Goal: Transaction & Acquisition: Purchase product/service

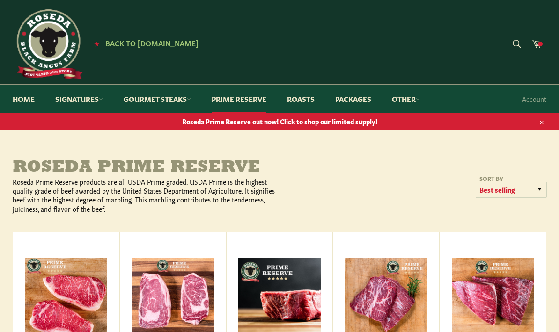
click at [495, 191] on select "Featured Best selling Alphabetically, A-Z Alphabetically, Z-A Price, low to hig…" at bounding box center [511, 190] width 70 height 15
click at [517, 43] on form "Search Search" at bounding box center [516, 44] width 21 height 21
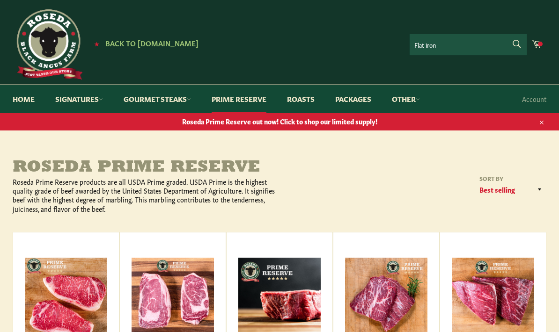
type input "Flat iron"
click at [516, 44] on button "Search" at bounding box center [516, 44] width 21 height 20
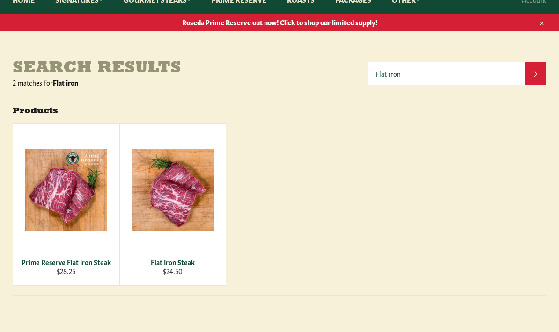
scroll to position [99, 0]
click at [75, 263] on div "Prime Reserve Flat Iron Steak" at bounding box center [66, 262] width 94 height 9
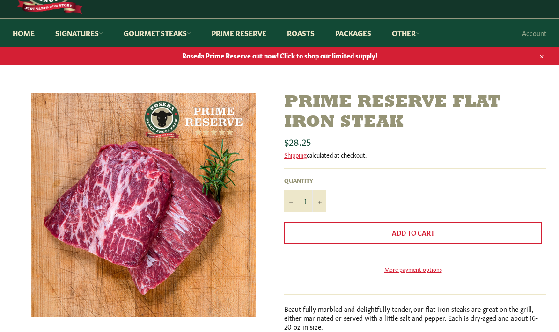
scroll to position [66, 0]
click at [322, 204] on button "+" at bounding box center [319, 201] width 14 height 22
type input "2"
click at [416, 236] on span "Add to Cart" at bounding box center [413, 232] width 43 height 9
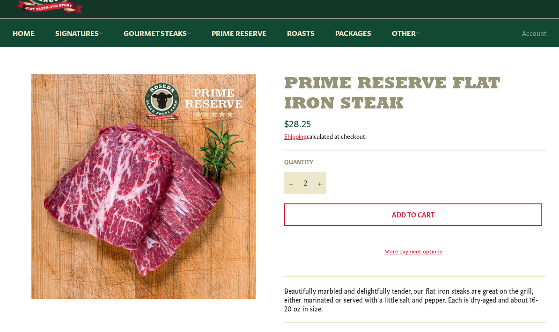
click at [428, 210] on span "Add to Cart" at bounding box center [413, 214] width 43 height 9
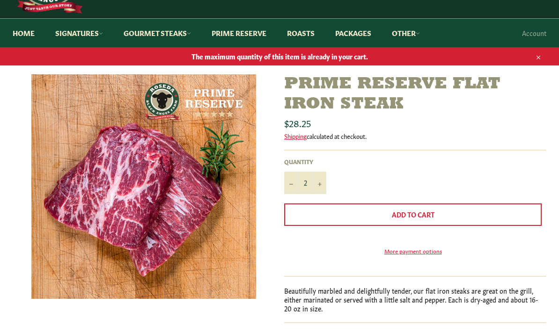
click at [416, 213] on span "Add to Cart" at bounding box center [413, 214] width 43 height 9
click at [409, 217] on span "Add to Cart" at bounding box center [413, 214] width 43 height 9
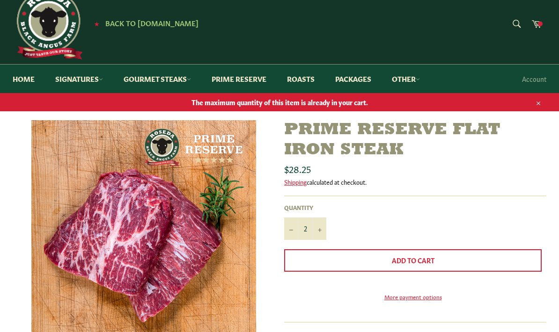
scroll to position [19, 0]
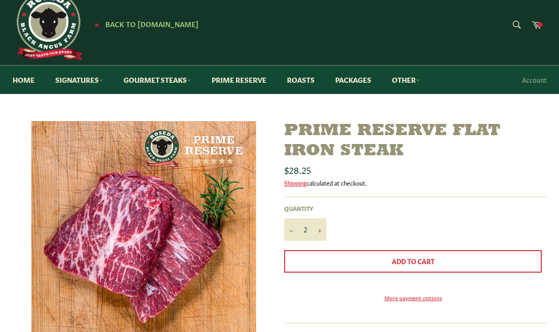
click at [419, 261] on span "Add to Cart" at bounding box center [413, 261] width 43 height 9
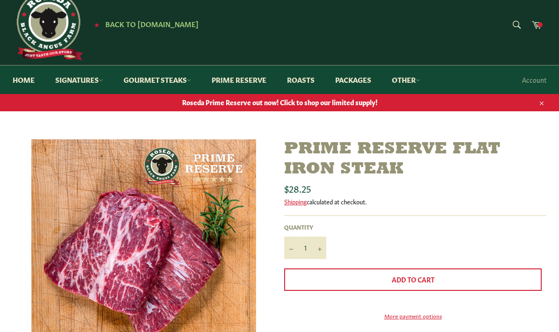
click at [322, 250] on button "+" at bounding box center [319, 248] width 14 height 22
type input "2"
click at [428, 282] on span "Add to Cart" at bounding box center [413, 279] width 43 height 9
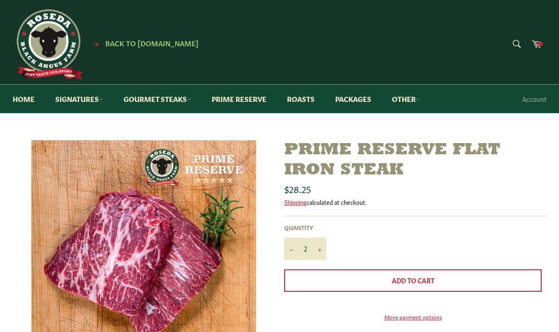
click at [538, 42] on icon at bounding box center [537, 43] width 10 height 7
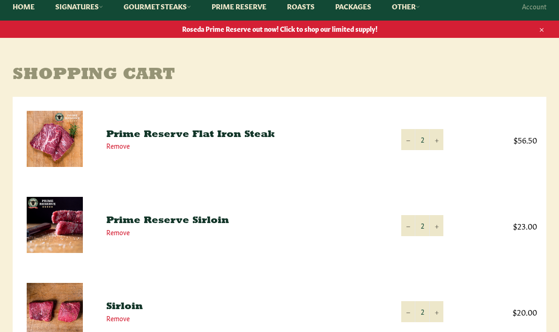
scroll to position [93, 0]
click at [124, 321] on link "Remove" at bounding box center [117, 318] width 23 height 9
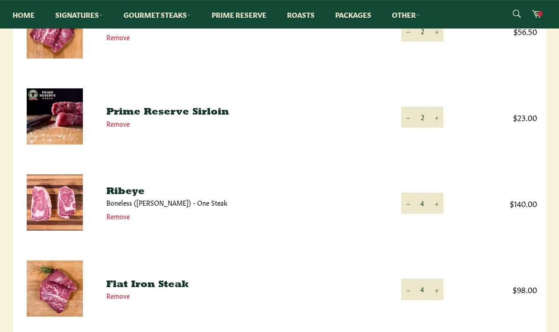
scroll to position [201, 0]
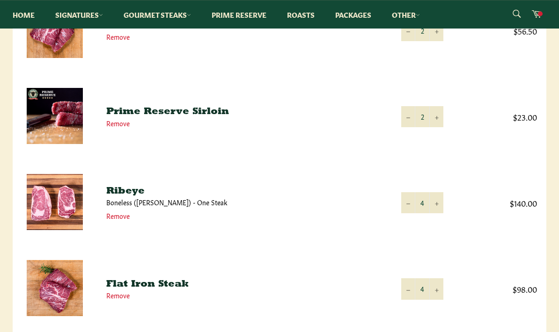
click at [116, 300] on link "Remove" at bounding box center [117, 295] width 23 height 9
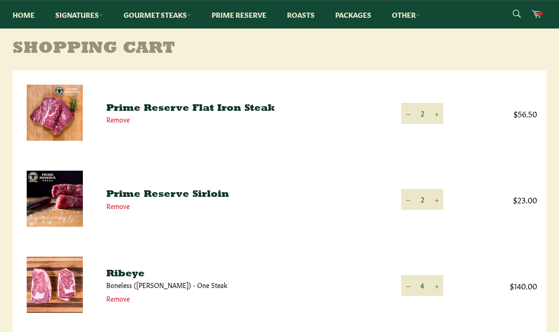
scroll to position [114, 0]
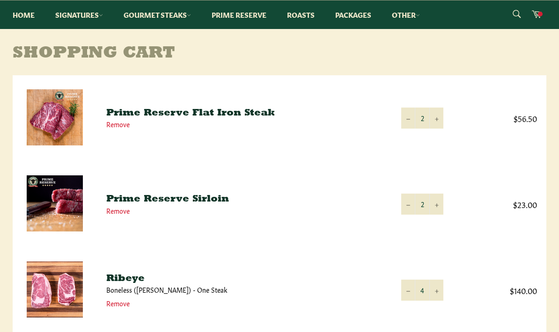
click at [253, 16] on link "Prime Reserve" at bounding box center [239, 14] width 74 height 29
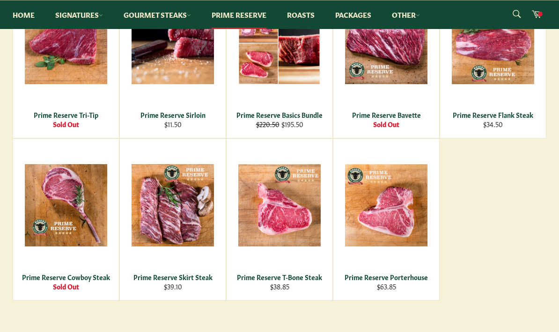
scroll to position [418, 0]
click at [183, 280] on div "Prime Reserve Skirt Steak" at bounding box center [173, 277] width 94 height 9
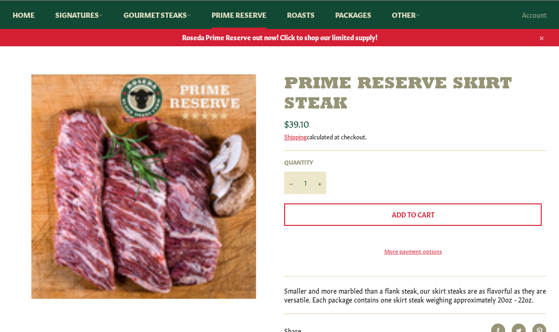
scroll to position [86, 0]
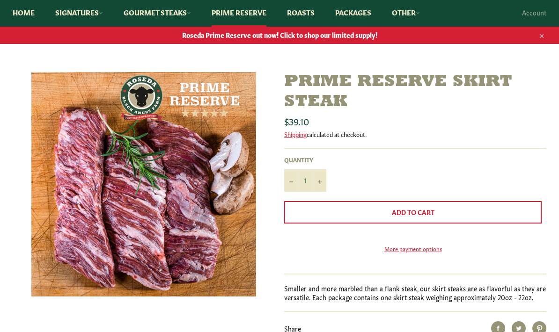
click at [322, 181] on button "+" at bounding box center [319, 181] width 14 height 22
type input "2"
click at [411, 212] on span "Add to Cart" at bounding box center [413, 211] width 43 height 9
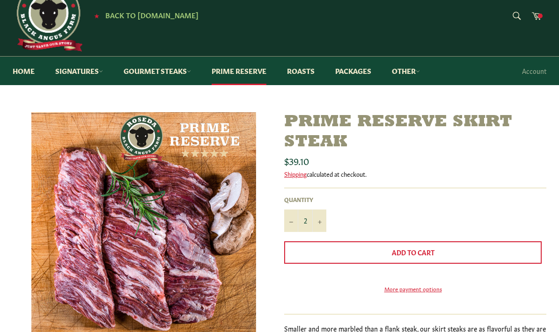
scroll to position [0, 0]
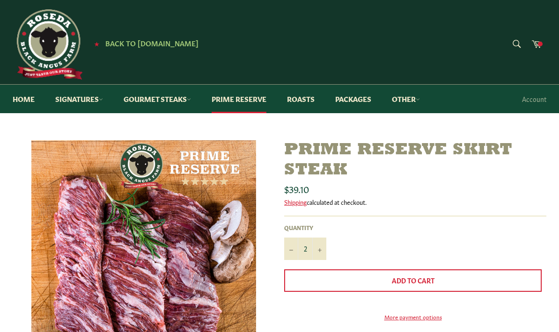
click at [517, 43] on form "Search Search" at bounding box center [516, 44] width 21 height 21
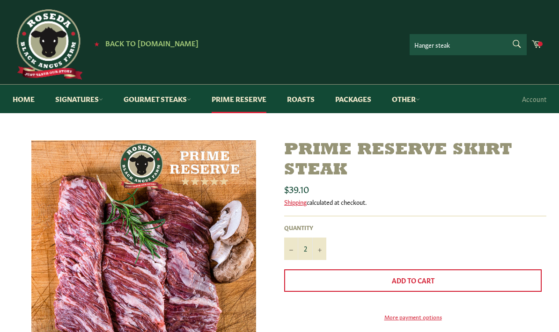
type input "Hanger steak"
click at [516, 44] on button "Search" at bounding box center [516, 44] width 21 height 20
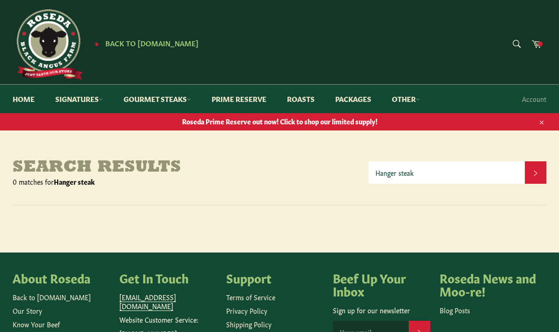
click at [515, 43] on form "Search Search" at bounding box center [516, 44] width 21 height 21
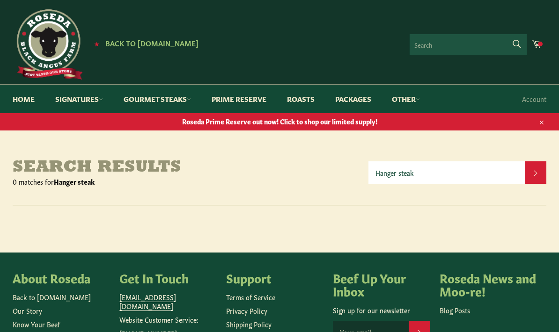
type input "K"
type input "Hangar steak"
click at [516, 44] on button "Search" at bounding box center [516, 44] width 21 height 20
click at [538, 45] on span at bounding box center [540, 44] width 5 height 5
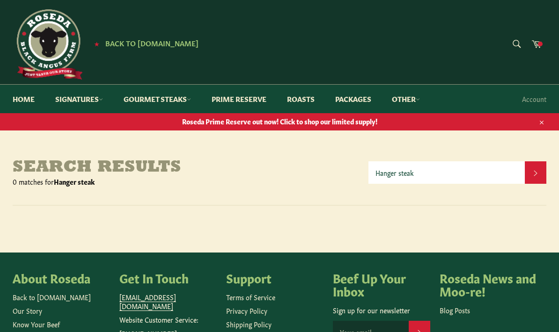
click at [542, 44] on span at bounding box center [540, 44] width 5 height 5
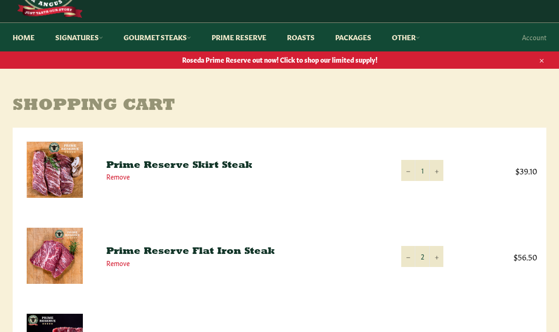
scroll to position [62, 0]
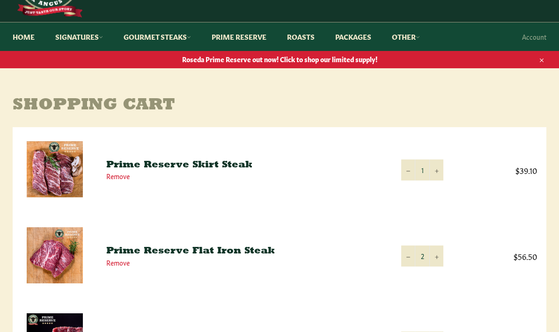
click at [441, 172] on button "+" at bounding box center [436, 170] width 14 height 21
click at [438, 171] on icon "Increase item quantity by one" at bounding box center [437, 172] width 4 height 4
click at [436, 172] on icon "Increase item quantity by one" at bounding box center [437, 172] width 4 height 4
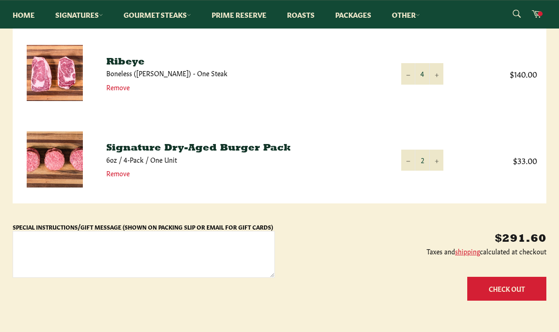
scroll to position [417, 0]
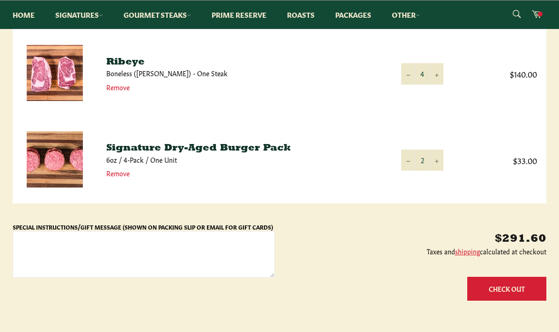
click at [509, 287] on button "Check Out" at bounding box center [506, 289] width 79 height 24
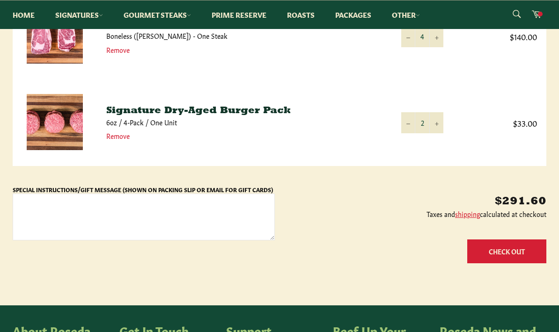
click at [439, 124] on button "+" at bounding box center [436, 122] width 14 height 21
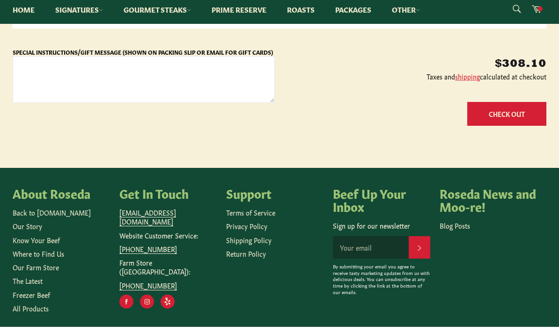
scroll to position [625, 0]
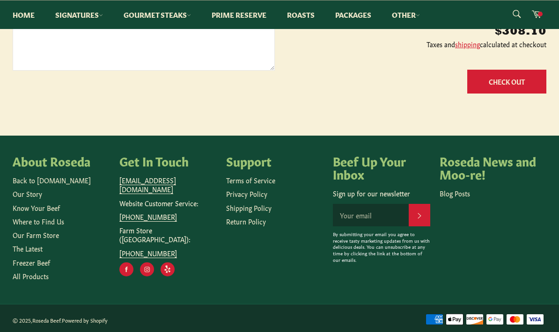
click at [502, 73] on button "Check Out" at bounding box center [506, 82] width 79 height 24
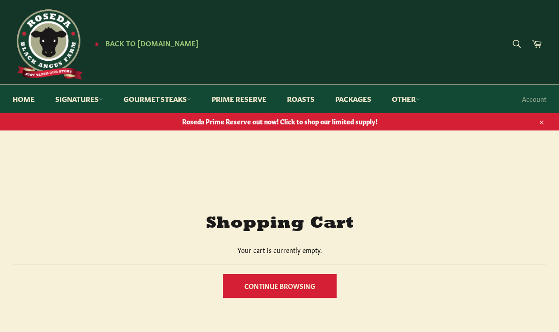
click at [536, 100] on link "Account" at bounding box center [534, 99] width 34 height 28
